Goal: Task Accomplishment & Management: Use online tool/utility

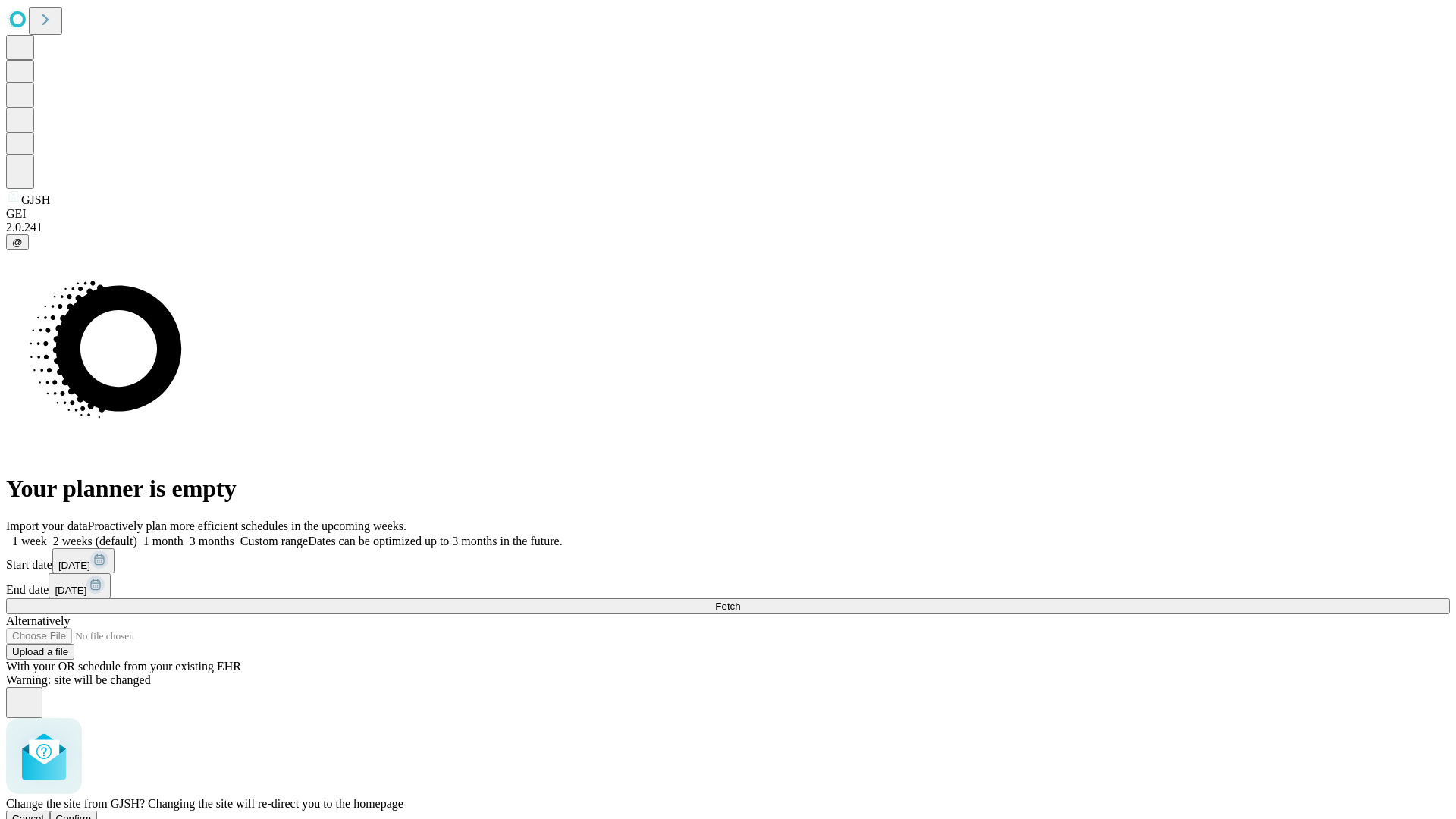
click at [91, 813] on span "Confirm" at bounding box center [74, 818] width 36 height 12
click at [47, 535] on label "1 week" at bounding box center [27, 541] width 41 height 13
click at [740, 600] on span "Fetch" at bounding box center [728, 606] width 25 height 12
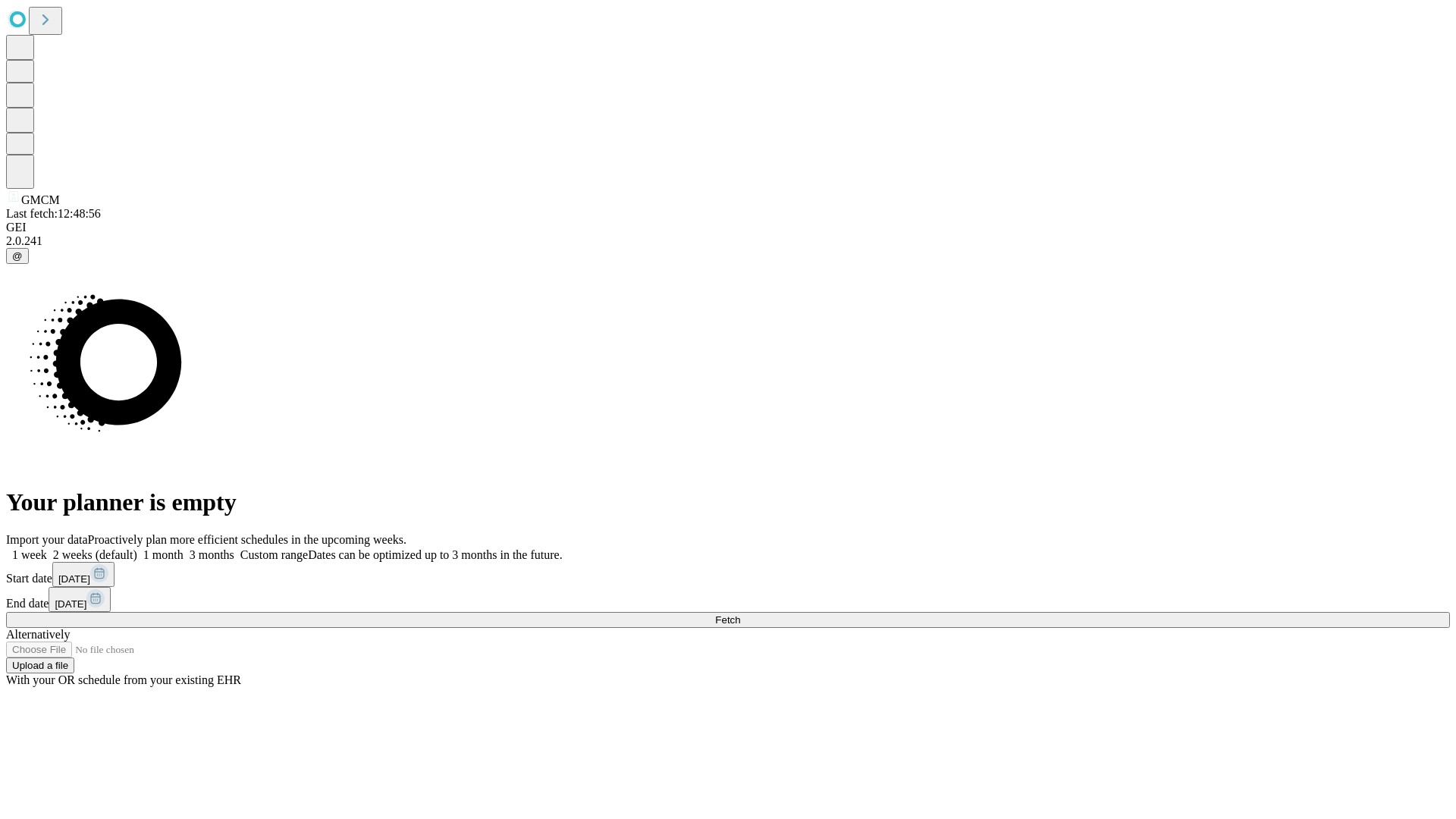
click at [47, 548] on label "1 week" at bounding box center [27, 555] width 41 height 13
click at [740, 614] on span "Fetch" at bounding box center [728, 619] width 25 height 12
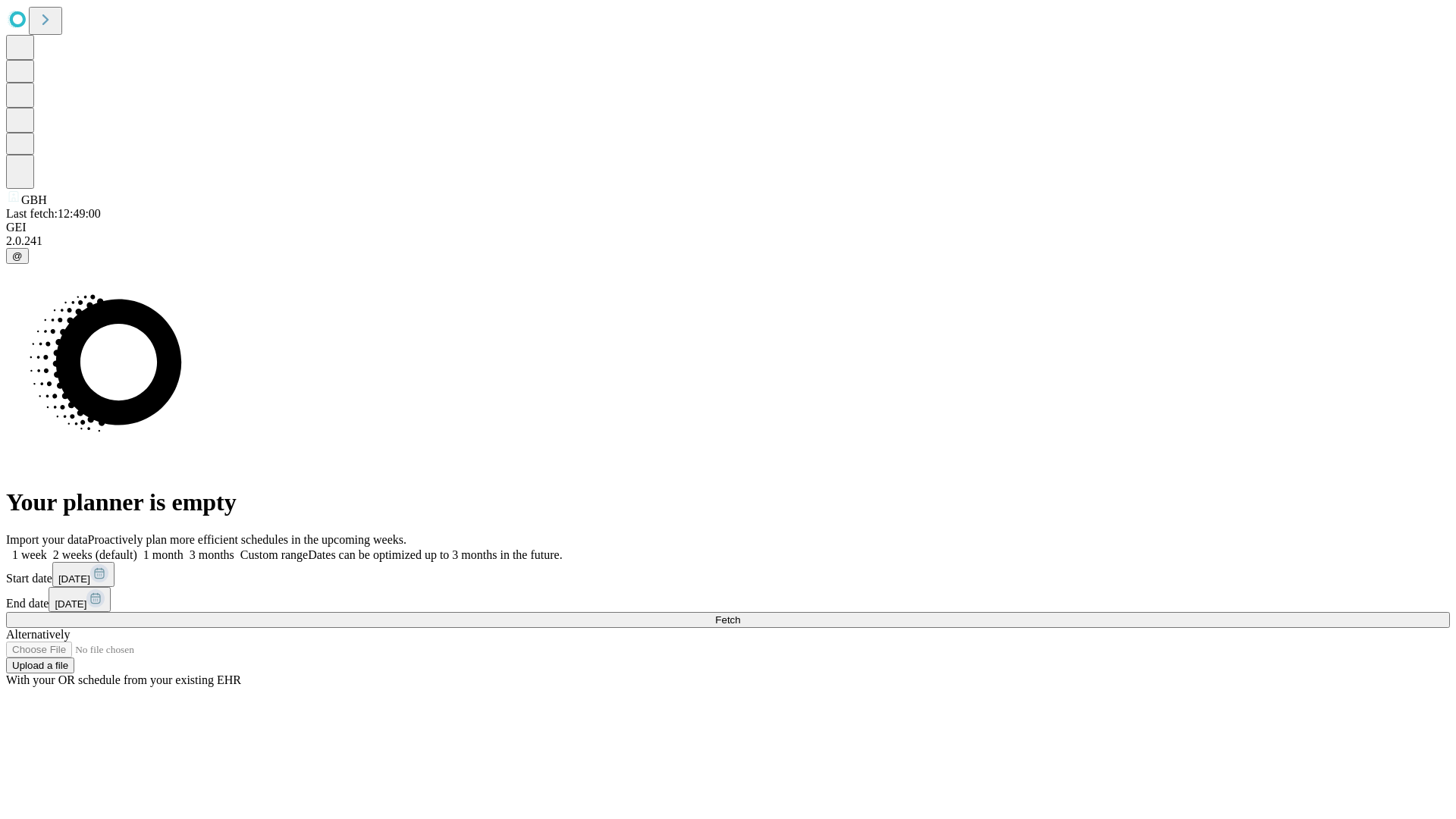
click at [47, 548] on label "1 week" at bounding box center [27, 555] width 41 height 13
click at [740, 614] on span "Fetch" at bounding box center [728, 619] width 25 height 12
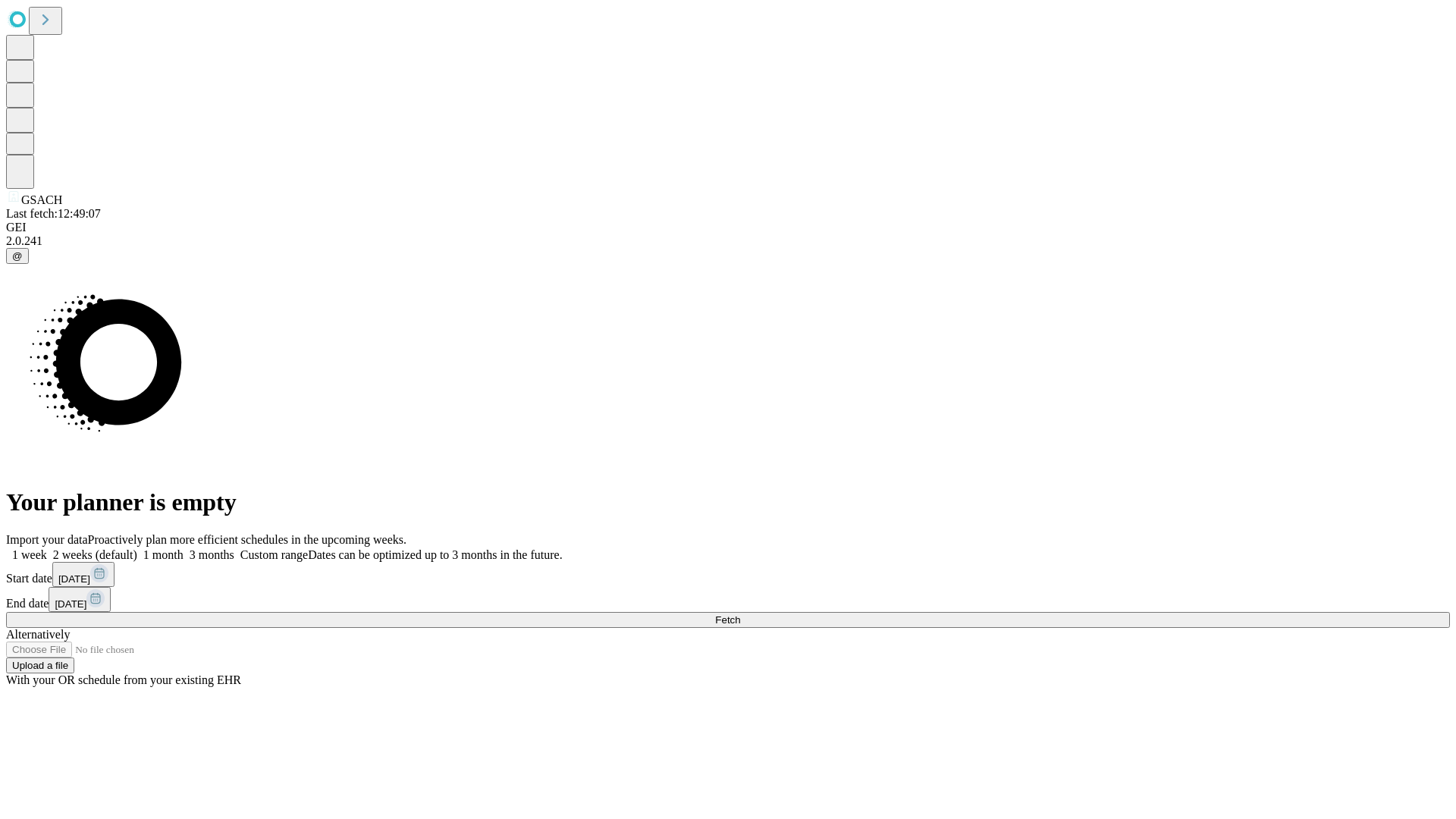
click at [47, 548] on label "1 week" at bounding box center [27, 555] width 41 height 13
click at [740, 614] on span "Fetch" at bounding box center [728, 619] width 25 height 12
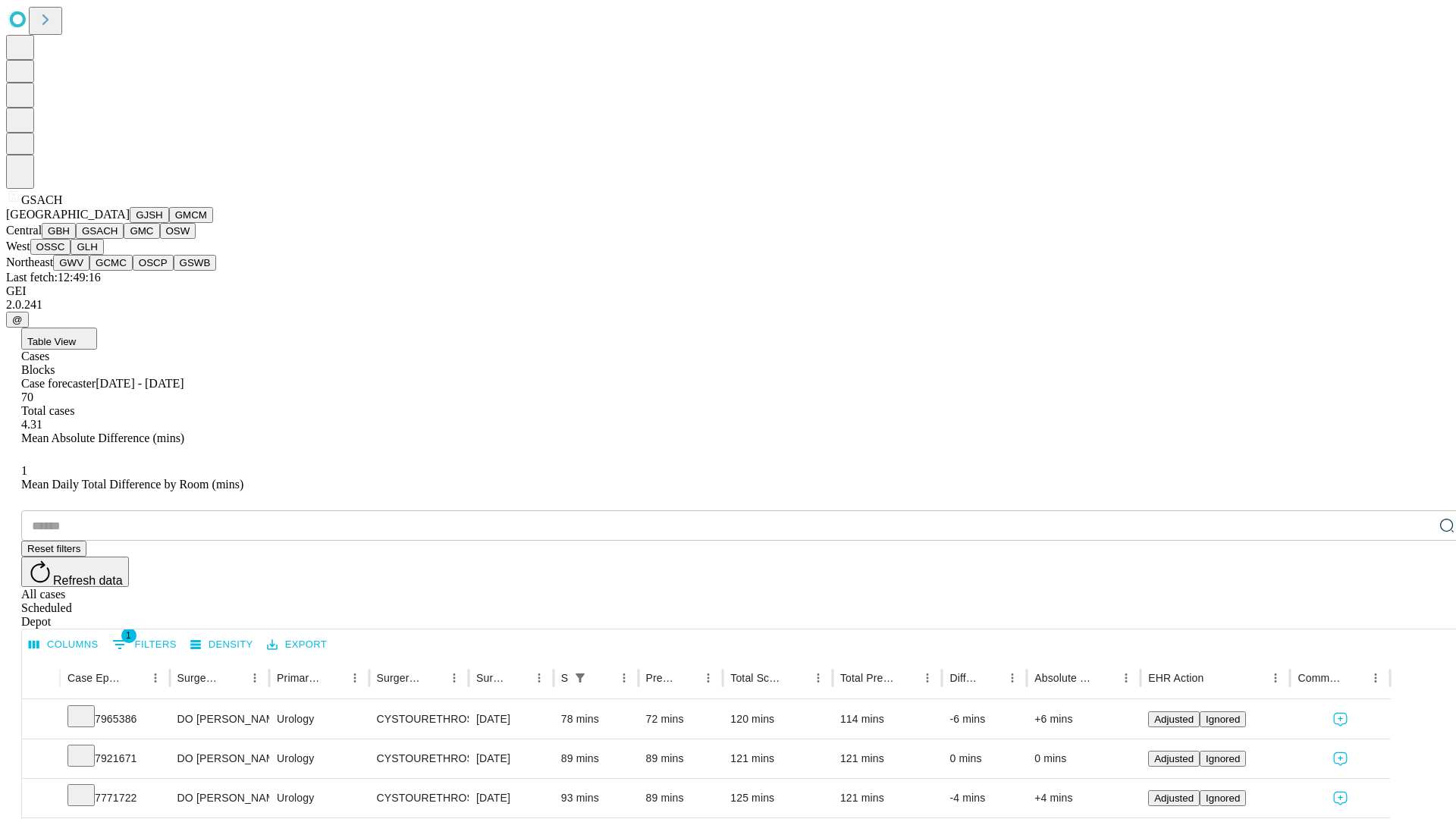
click at [124, 239] on button "GMC" at bounding box center [142, 231] width 36 height 16
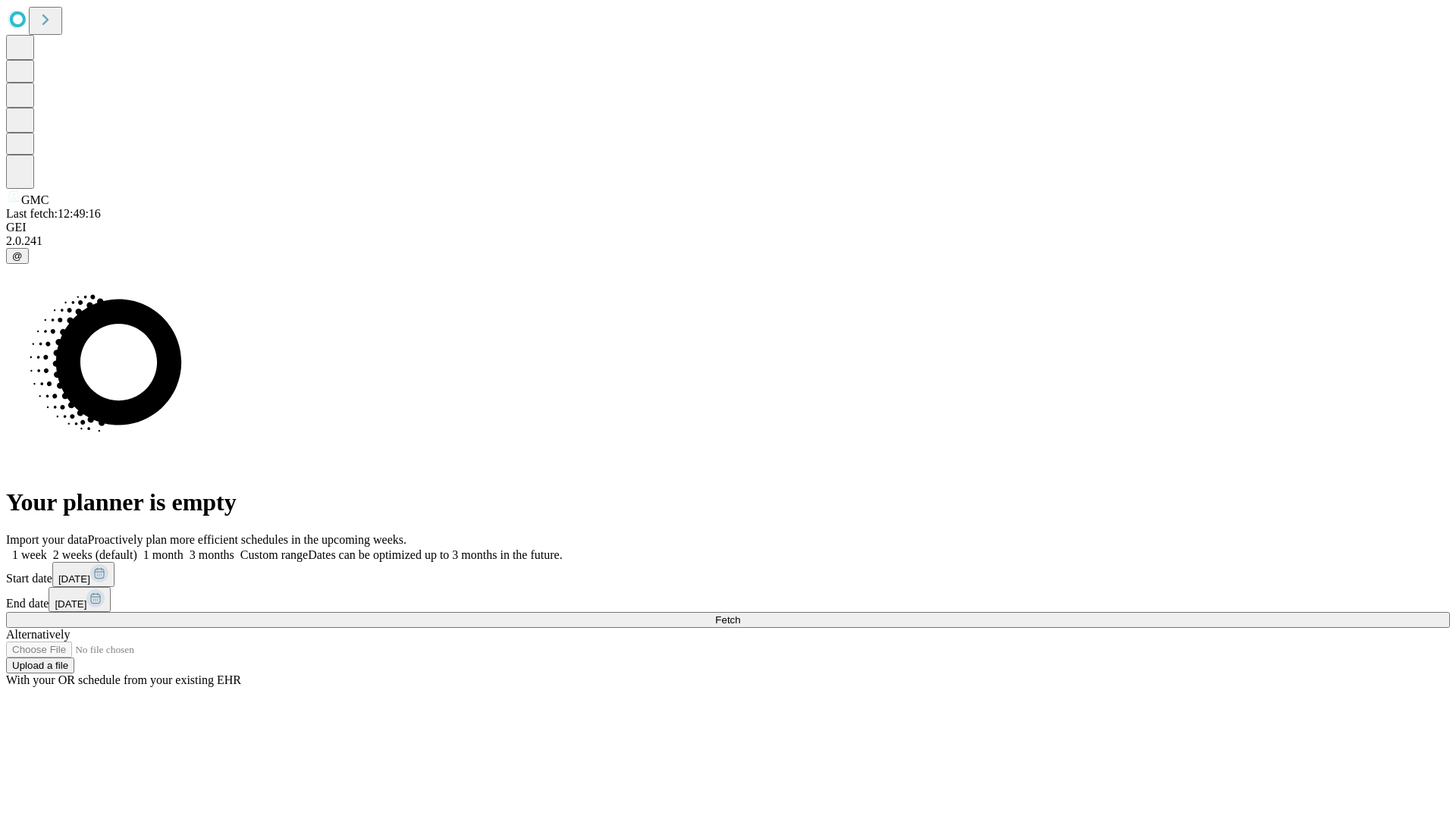
click at [47, 548] on label "1 week" at bounding box center [27, 555] width 41 height 13
click at [740, 614] on span "Fetch" at bounding box center [728, 619] width 25 height 12
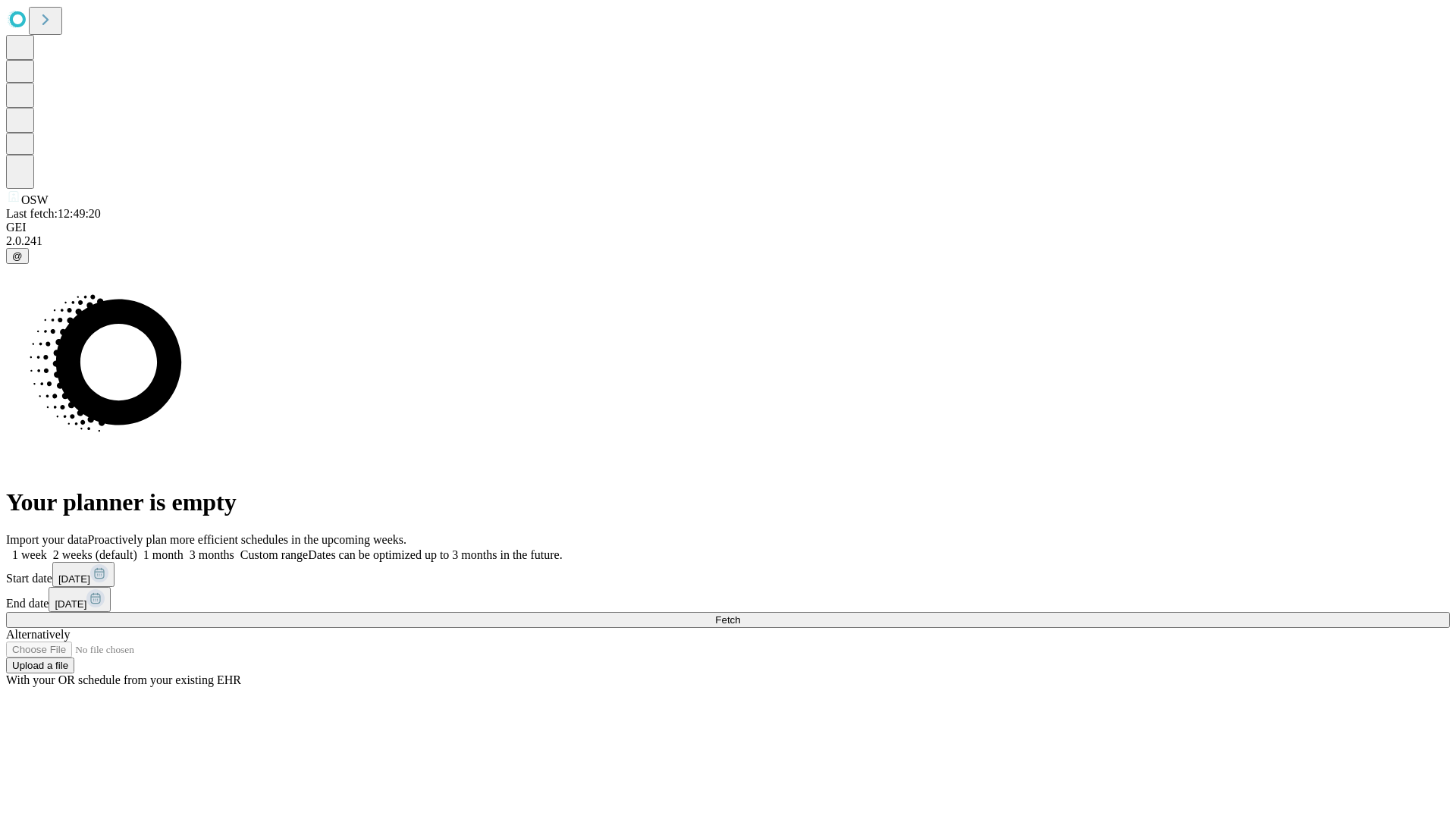
click at [740, 614] on span "Fetch" at bounding box center [728, 619] width 25 height 12
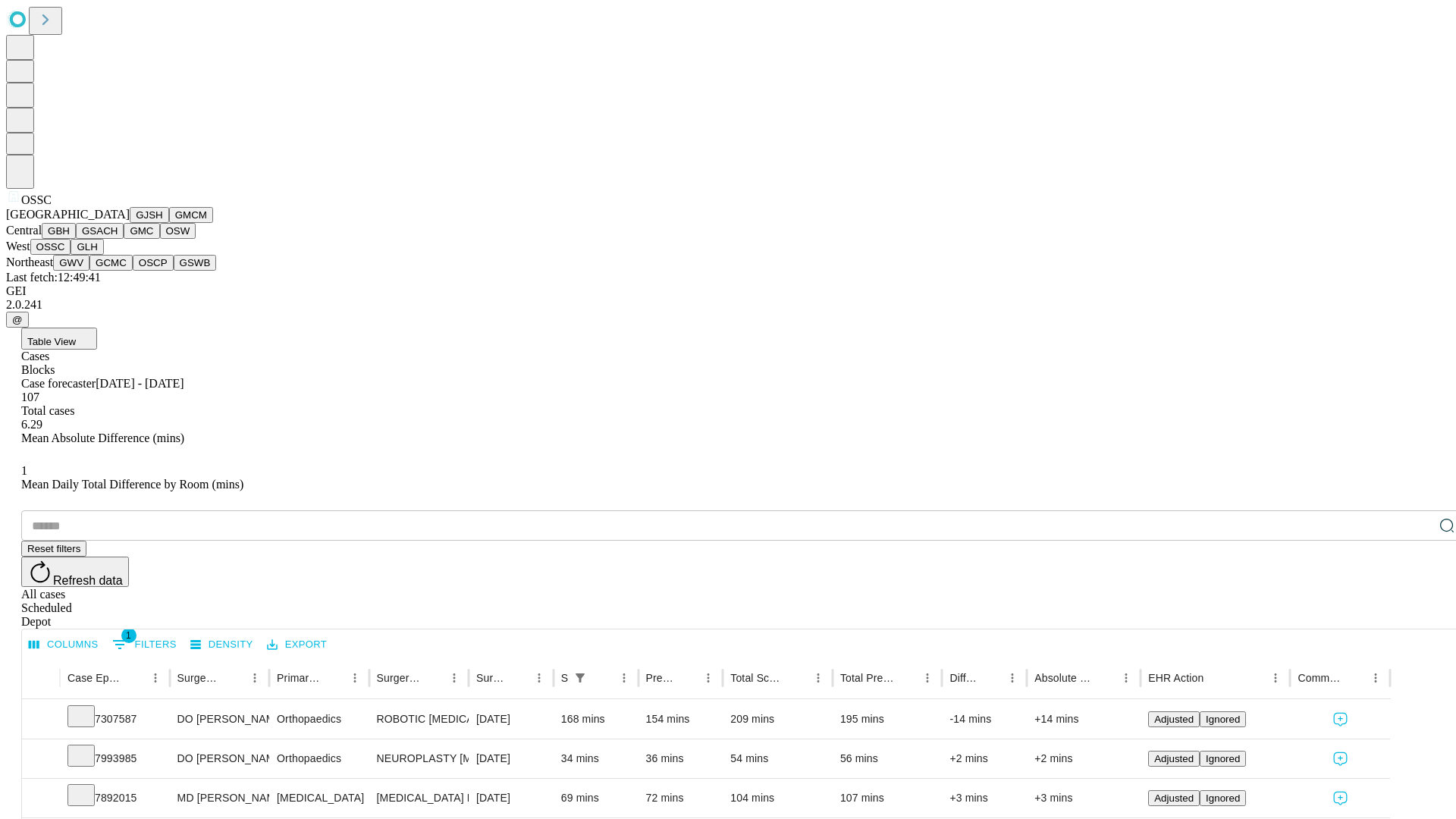
click at [103, 254] on button "GLH" at bounding box center [87, 247] width 32 height 16
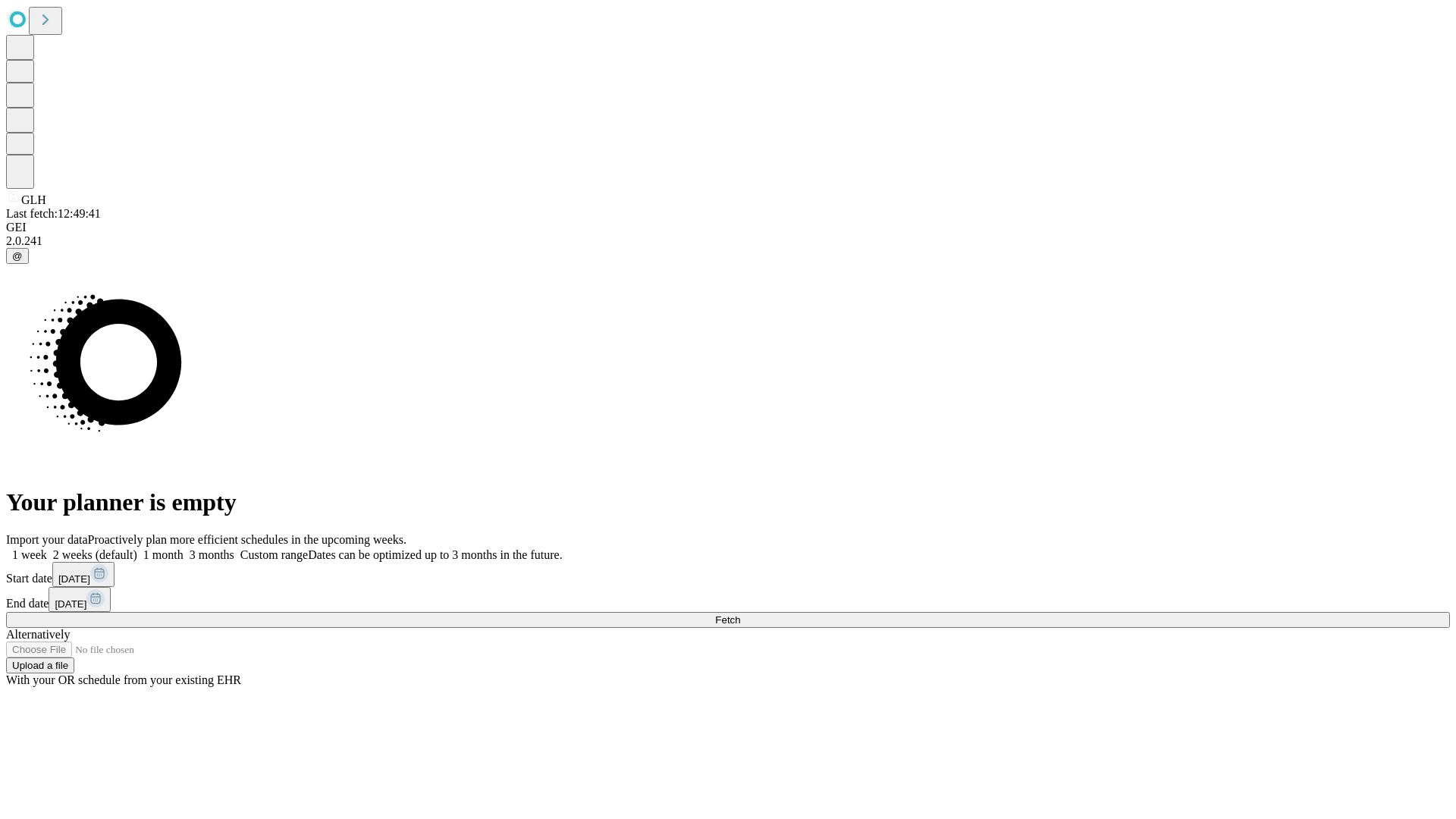
click at [47, 548] on label "1 week" at bounding box center [27, 555] width 41 height 13
click at [740, 614] on span "Fetch" at bounding box center [728, 619] width 25 height 12
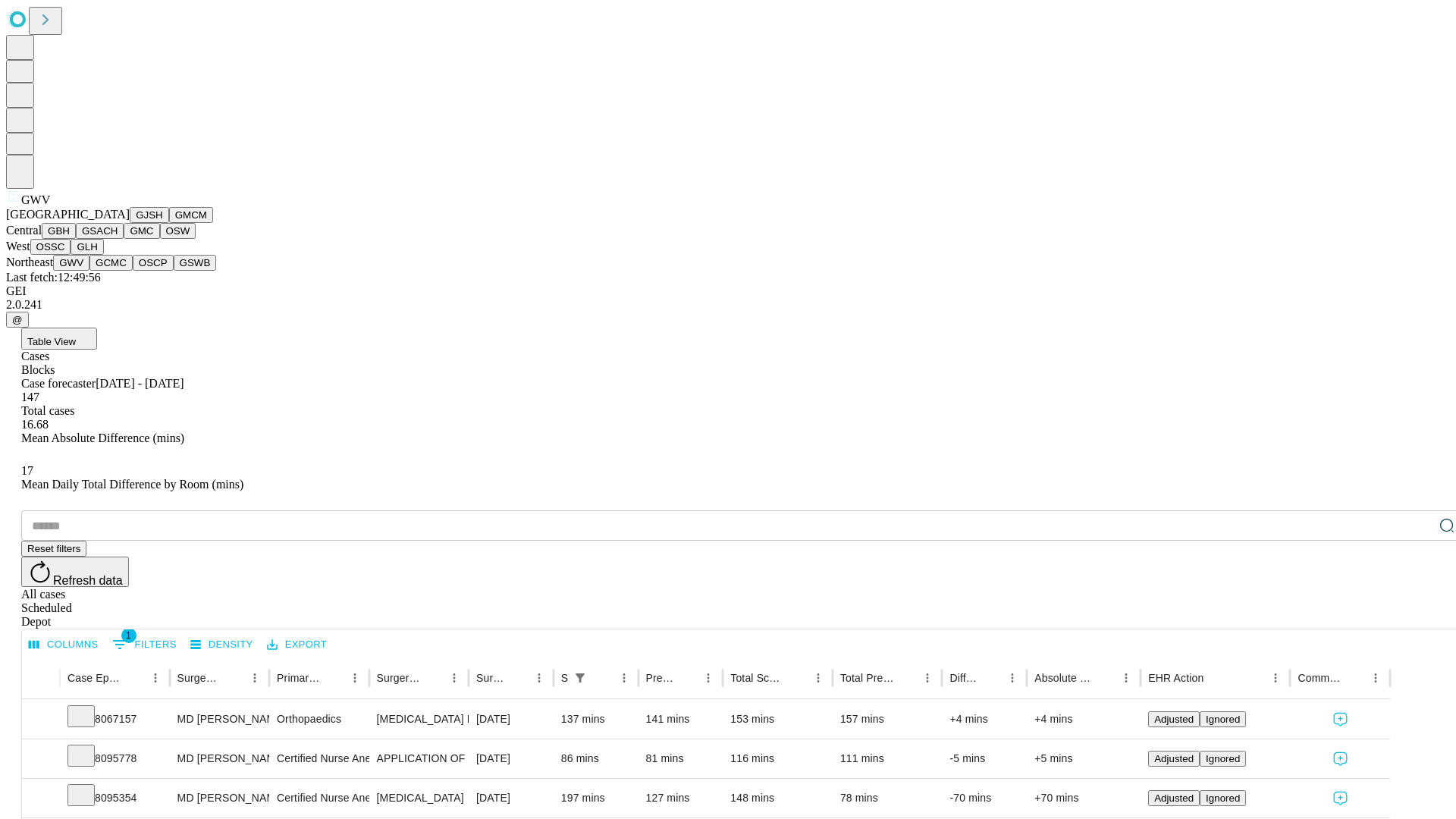
click at [117, 271] on button "GCMC" at bounding box center [111, 263] width 43 height 16
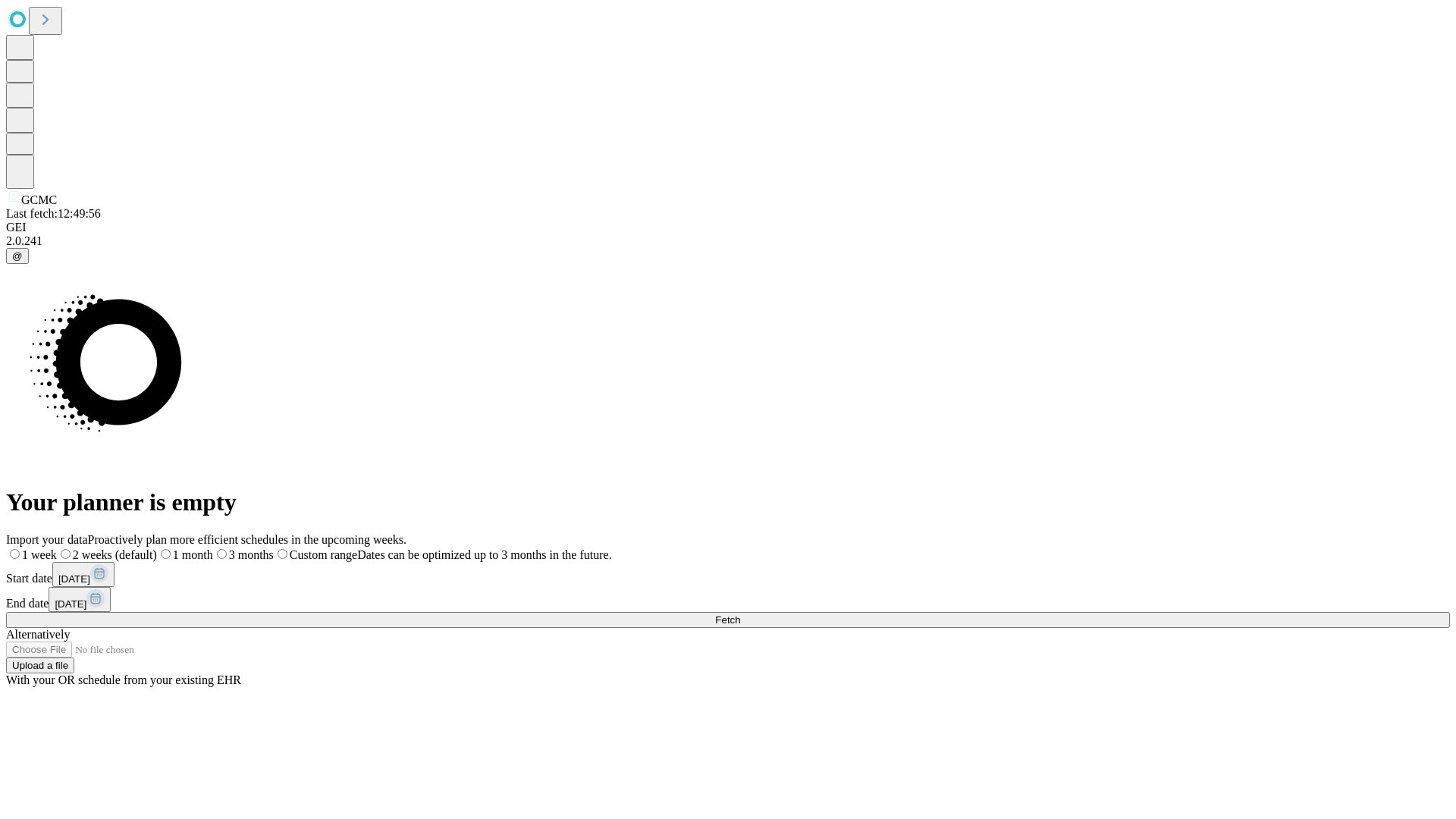
click at [56, 548] on label "1 week" at bounding box center [31, 555] width 51 height 13
click at [740, 614] on span "Fetch" at bounding box center [728, 619] width 25 height 12
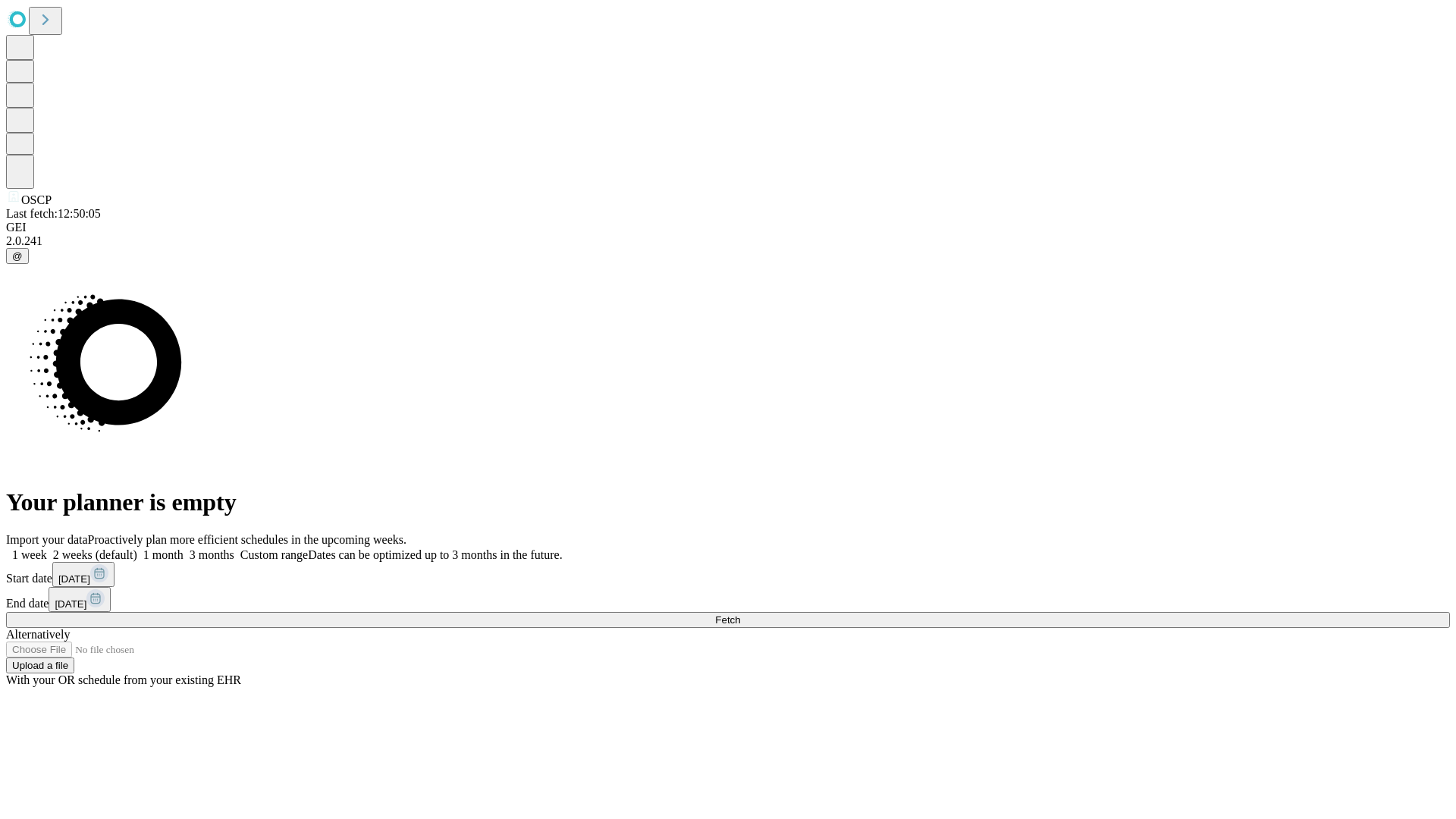
click at [47, 548] on label "1 week" at bounding box center [27, 555] width 41 height 13
click at [740, 614] on span "Fetch" at bounding box center [728, 619] width 25 height 12
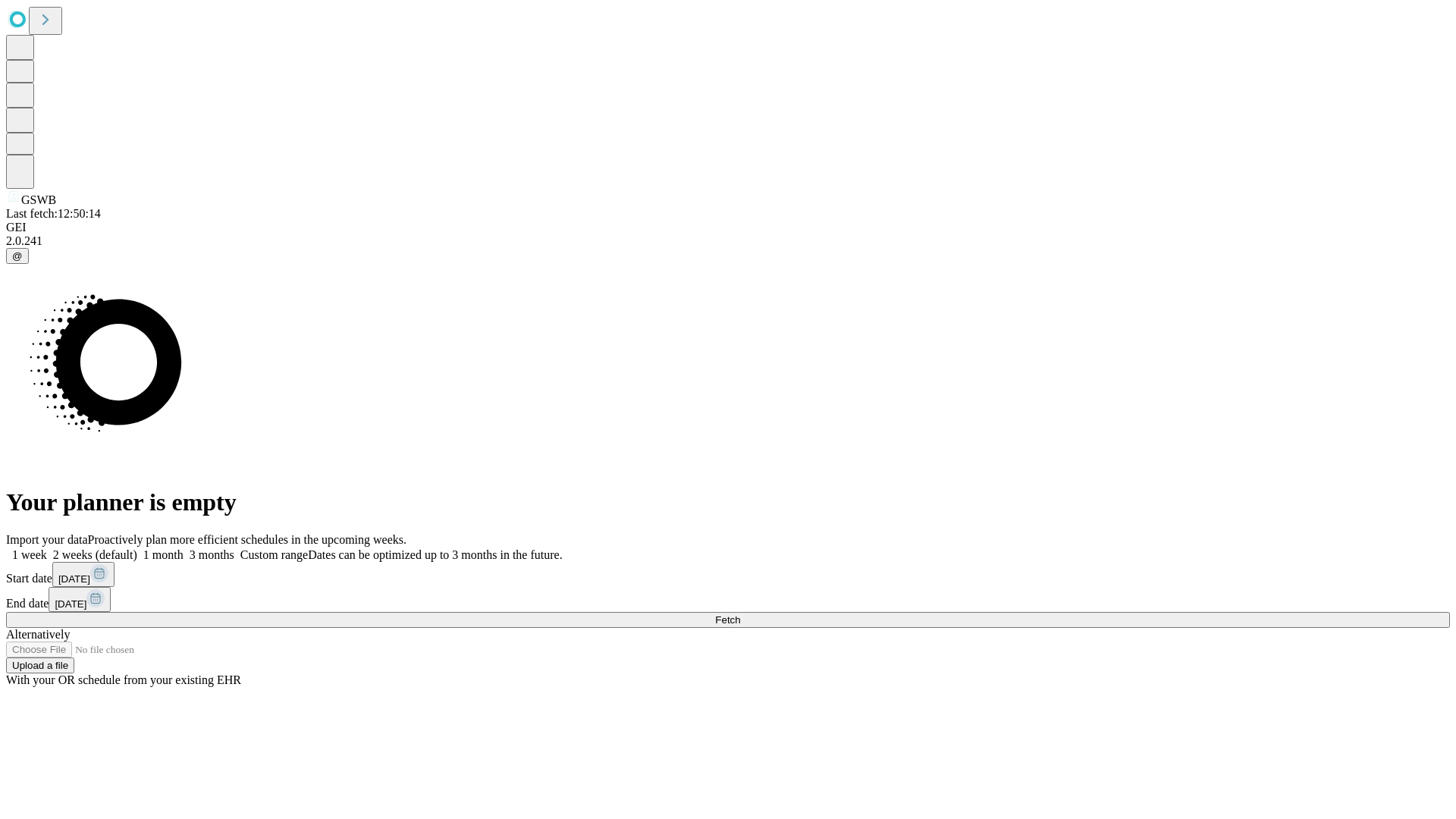
click at [47, 548] on label "1 week" at bounding box center [27, 555] width 41 height 13
click at [740, 614] on span "Fetch" at bounding box center [728, 619] width 25 height 12
